Goal: Task Accomplishment & Management: Use online tool/utility

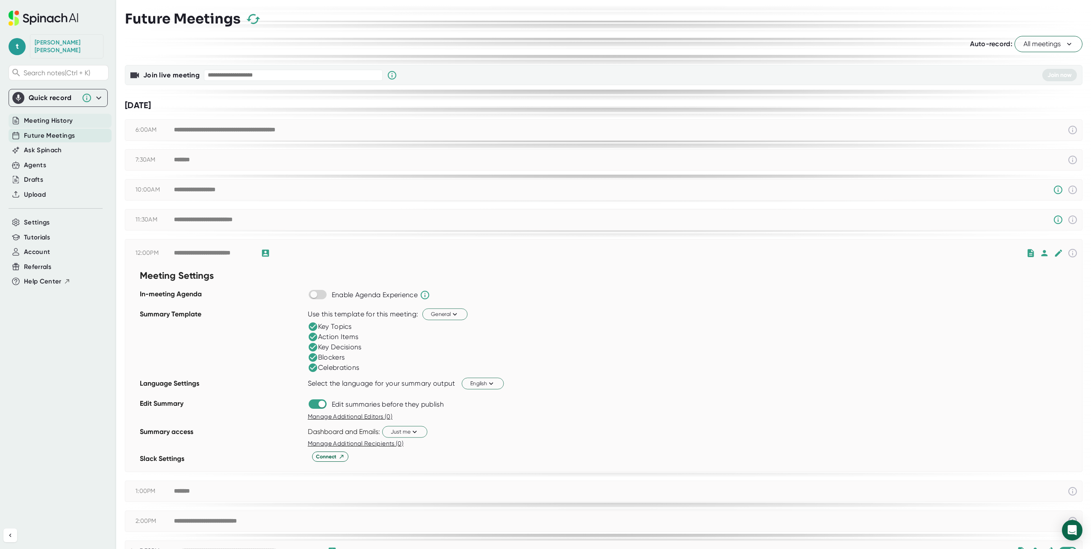
click at [64, 116] on span "Meeting History" at bounding box center [48, 121] width 49 height 10
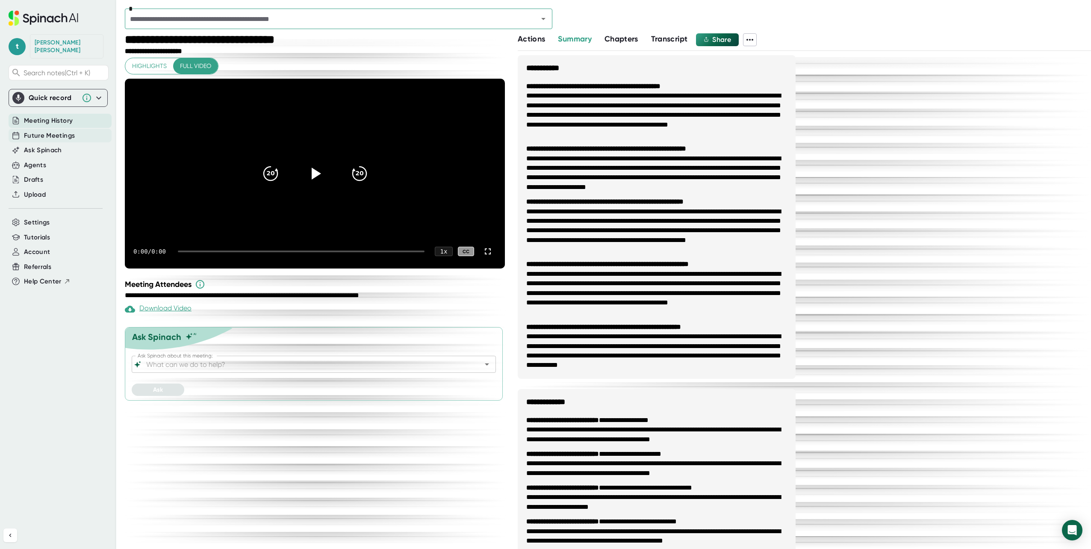
click at [60, 131] on span "Future Meetings" at bounding box center [49, 136] width 51 height 10
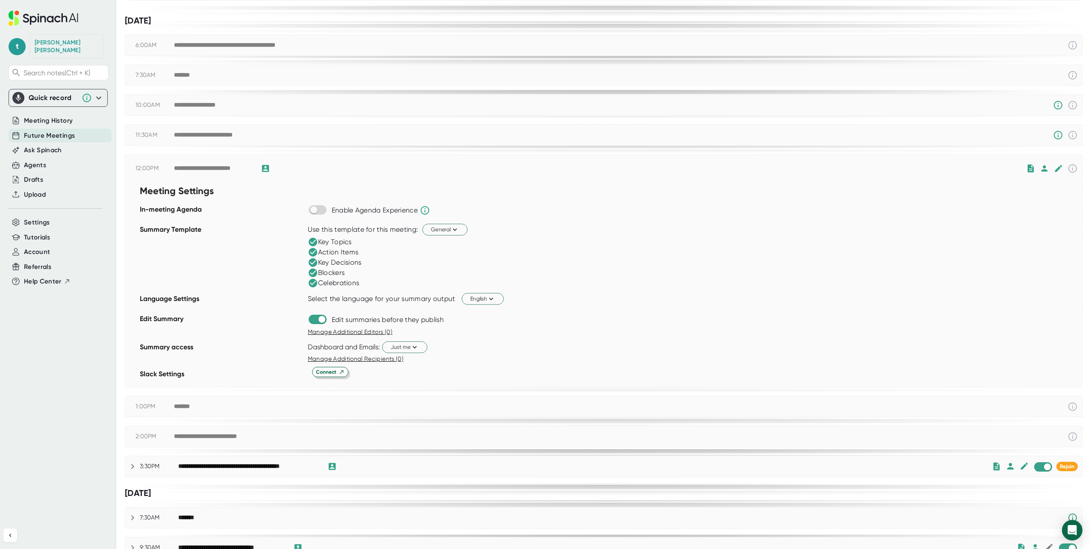
scroll to position [85, 0]
click at [265, 463] on div "**********" at bounding box center [248, 466] width 141 height 8
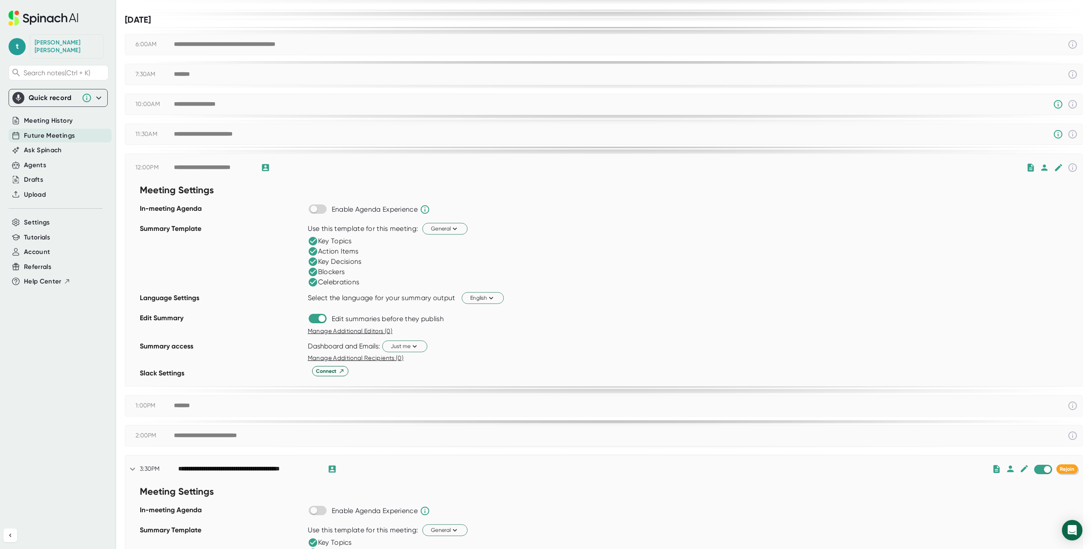
click at [1064, 468] on span "Rejoin" at bounding box center [1066, 469] width 15 height 6
click at [1061, 472] on button "Rejoin" at bounding box center [1066, 468] width 21 height 9
